Goal: Task Accomplishment & Management: Manage account settings

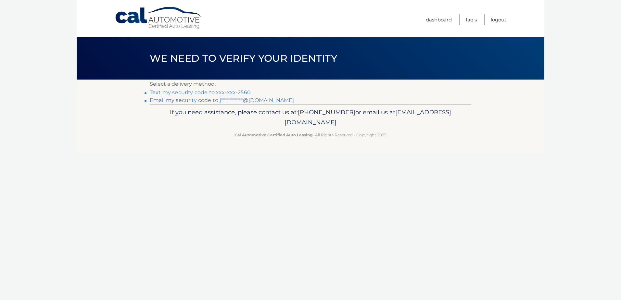
click at [218, 93] on link "Text my security code to xxx-xxx-2560" at bounding box center [200, 92] width 101 height 6
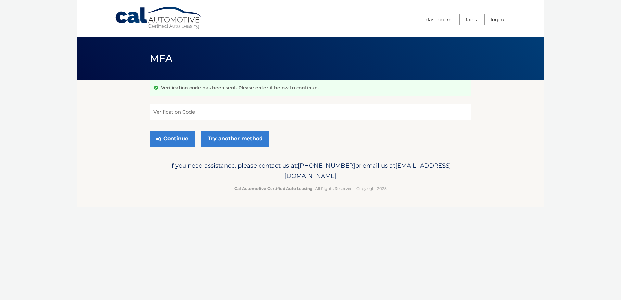
click at [180, 114] on input "Verification Code" at bounding box center [310, 112] width 321 height 16
type input "504643"
click at [170, 139] on button "Continue" at bounding box center [172, 139] width 45 height 16
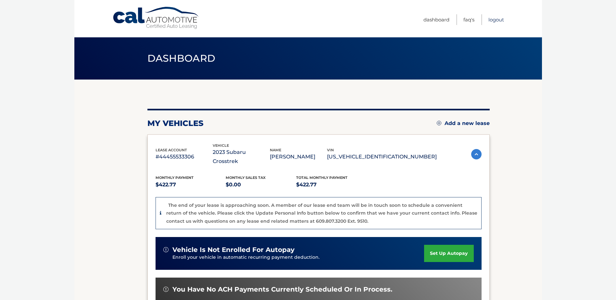
click at [496, 20] on link "Logout" at bounding box center [496, 19] width 16 height 11
